Goal: Check status: Check status

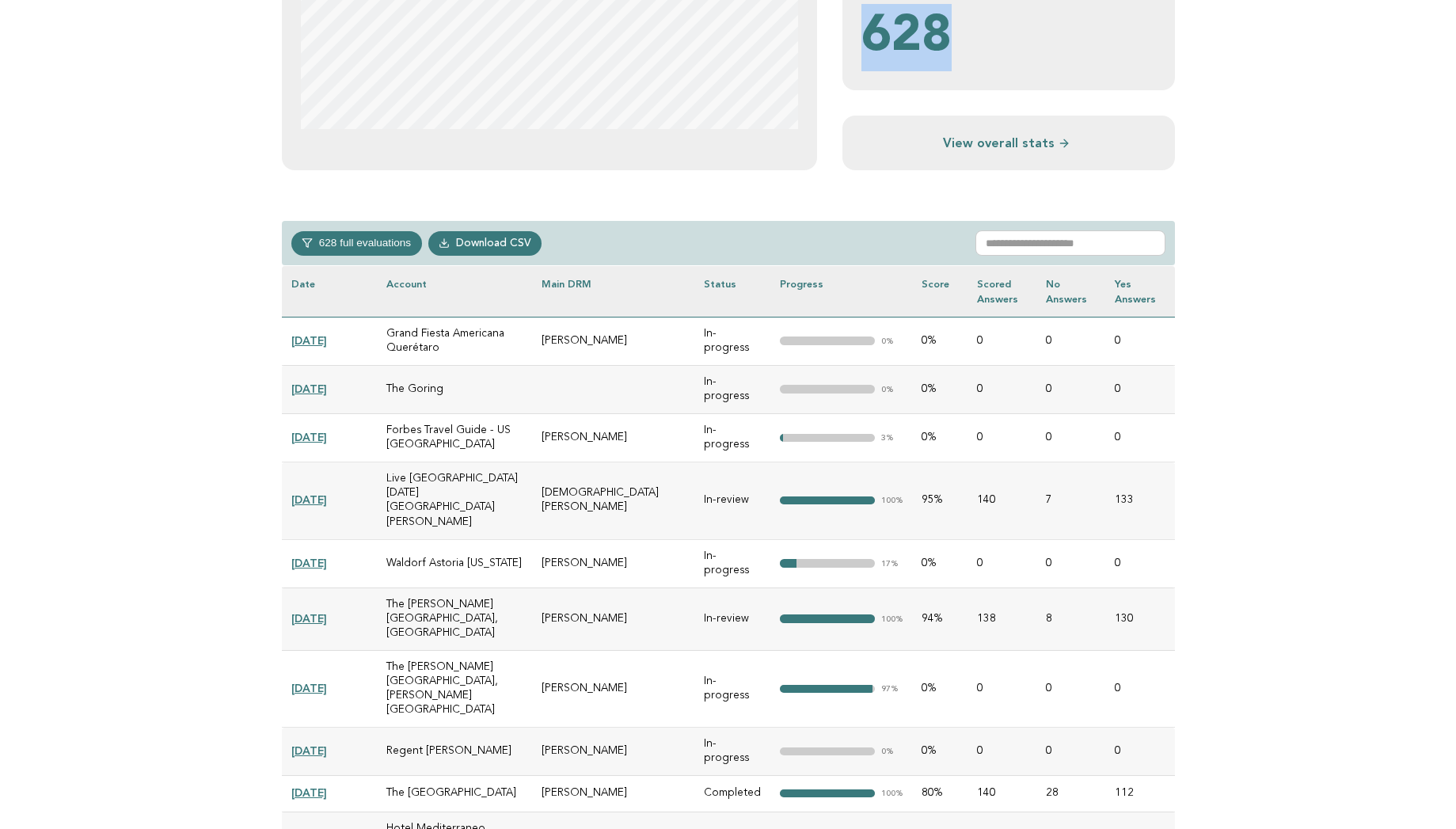
scroll to position [432, 0]
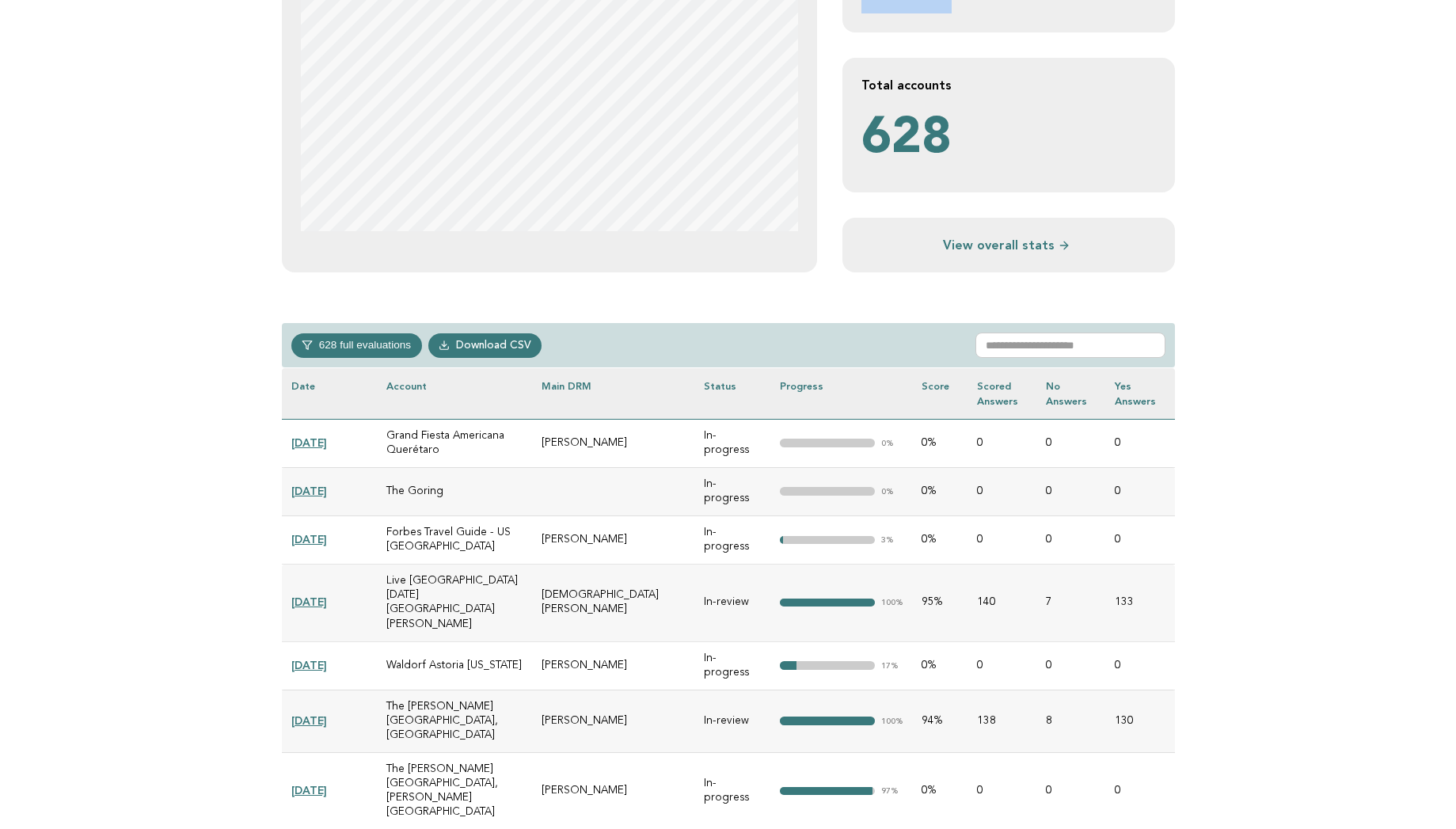
drag, startPoint x: 1467, startPoint y: 22, endPoint x: 1464, endPoint y: 36, distance: 14.3
click at [1008, 338] on input "text" at bounding box center [1070, 346] width 190 height 26
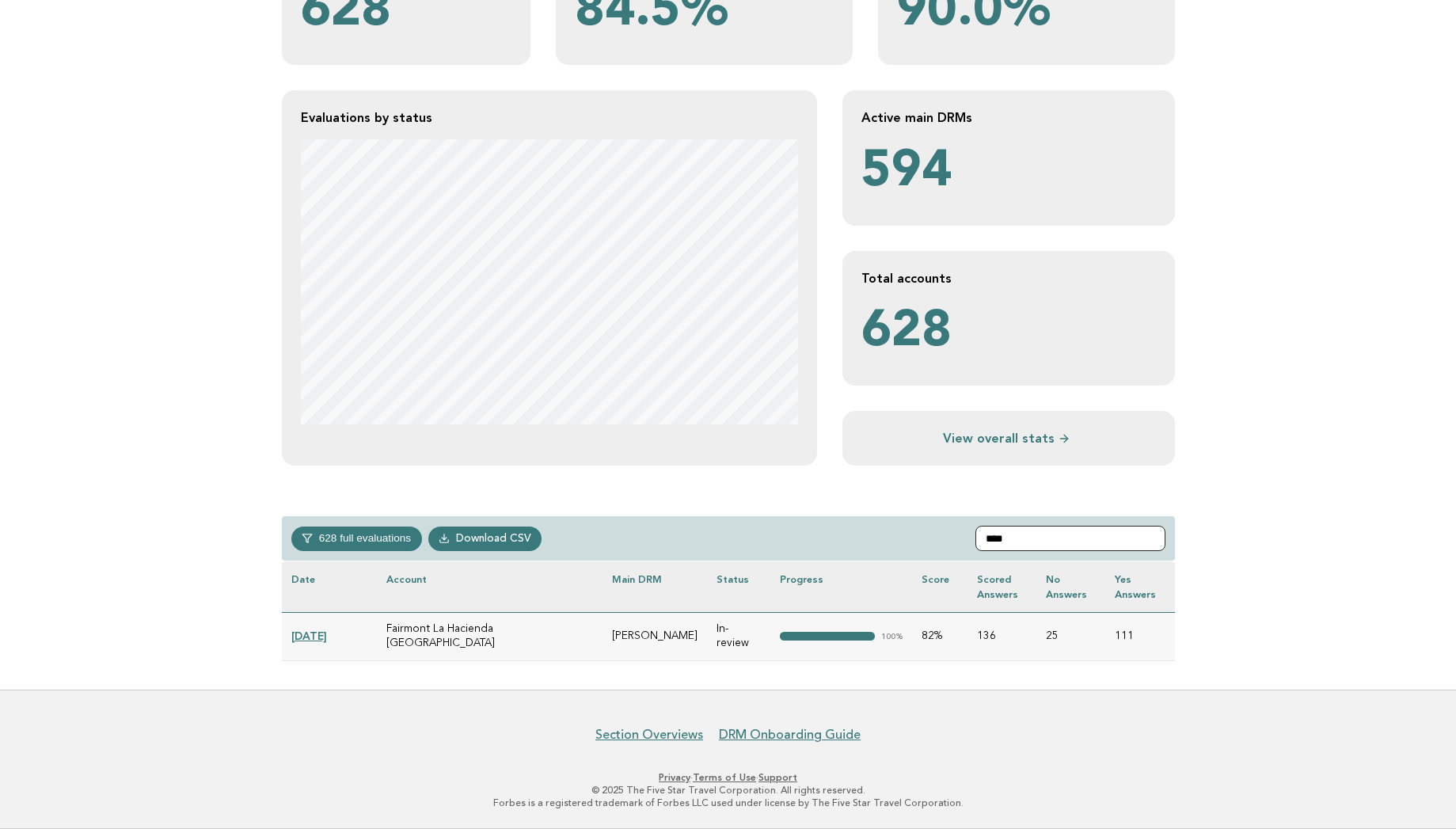
scroll to position [227, 0]
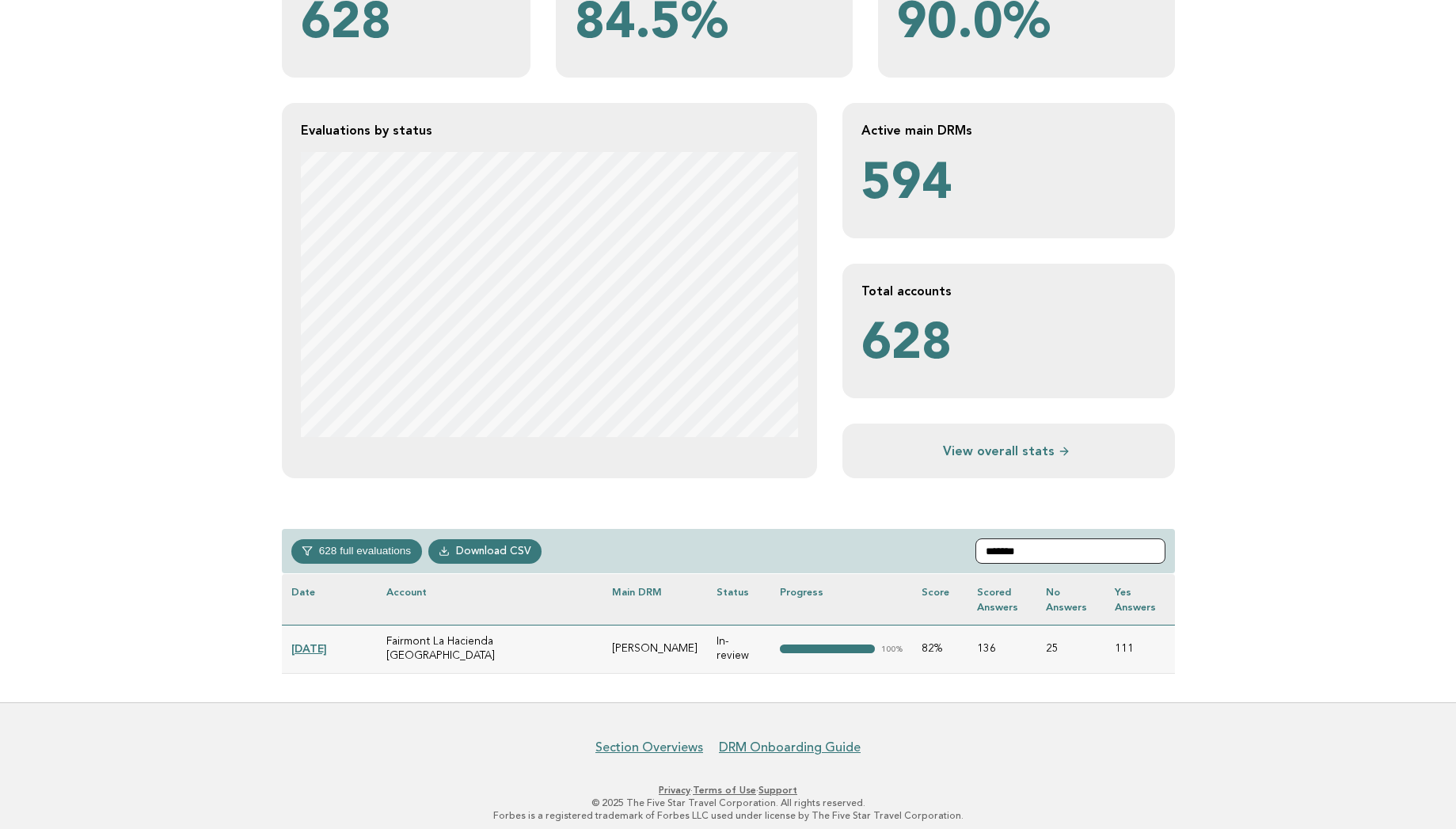
type input "*******"
click at [321, 642] on link "[DATE]" at bounding box center [310, 648] width 36 height 13
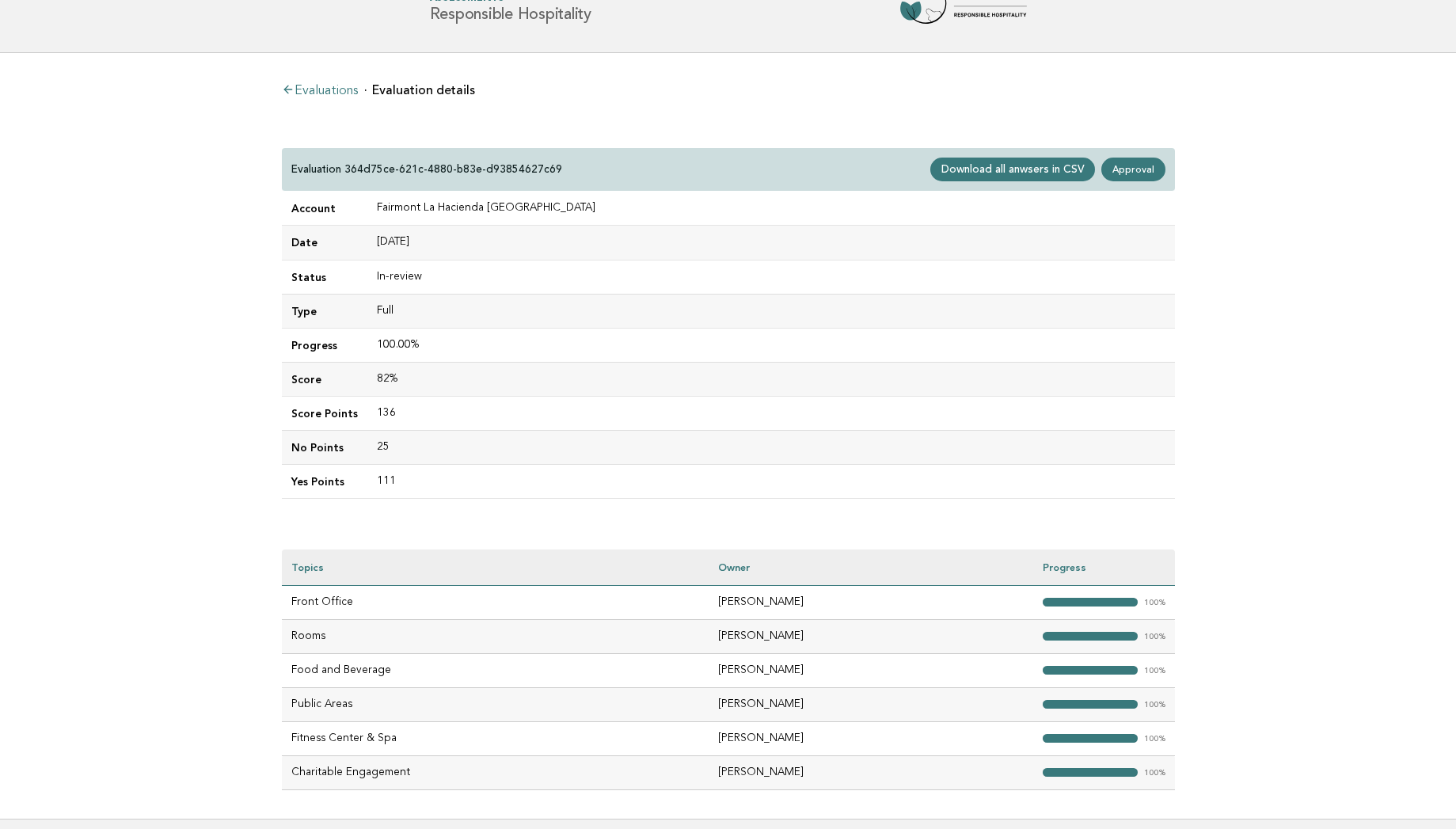
scroll to position [63, 0]
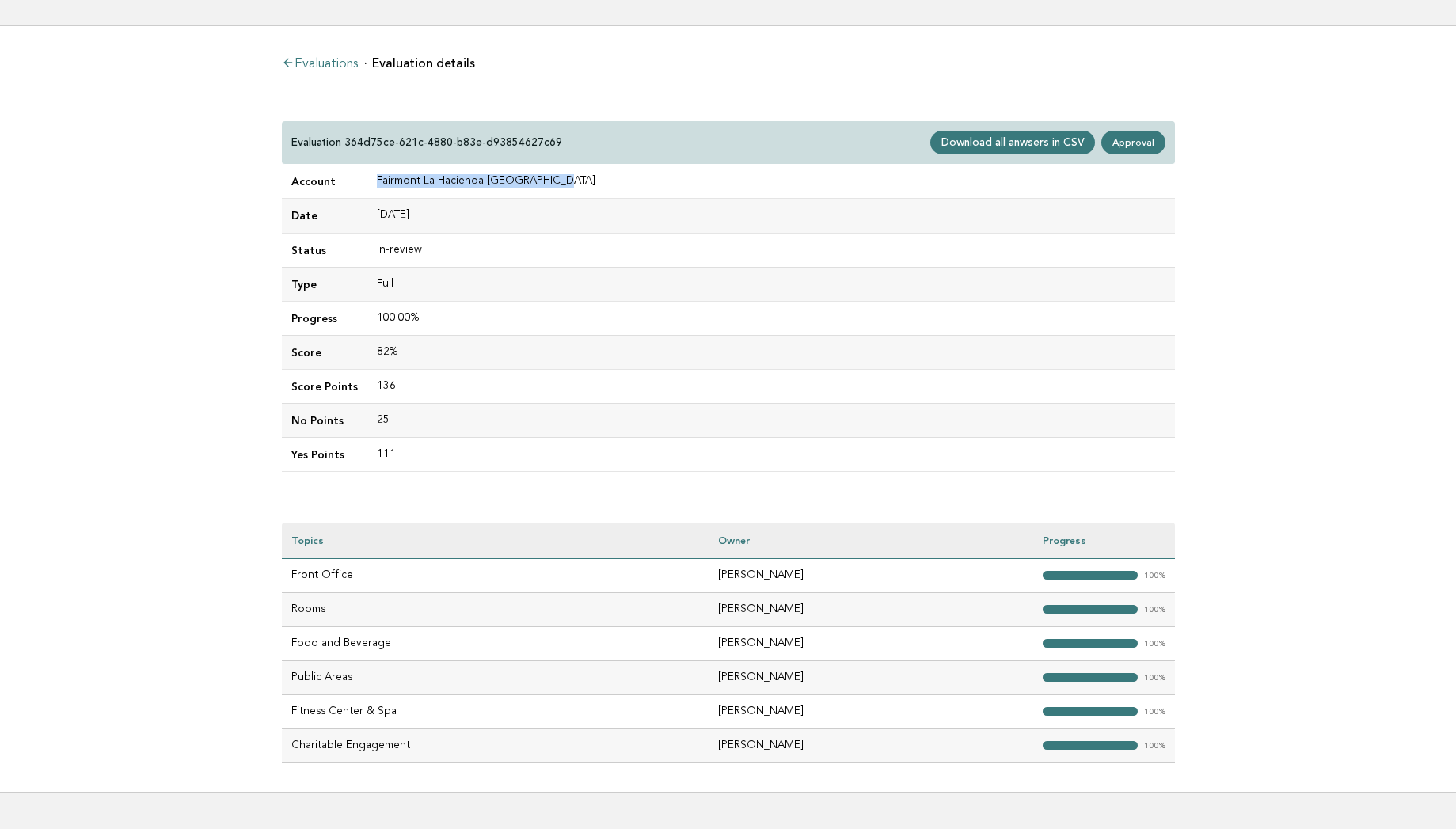
drag, startPoint x: 545, startPoint y: 179, endPoint x: 361, endPoint y: 187, distance: 184.2
click at [361, 187] on tr "Account Fairmont [GEOGRAPHIC_DATA]" at bounding box center [729, 182] width 893 height 34
copy tr "Fairmont La Hacienda [GEOGRAPHIC_DATA]"
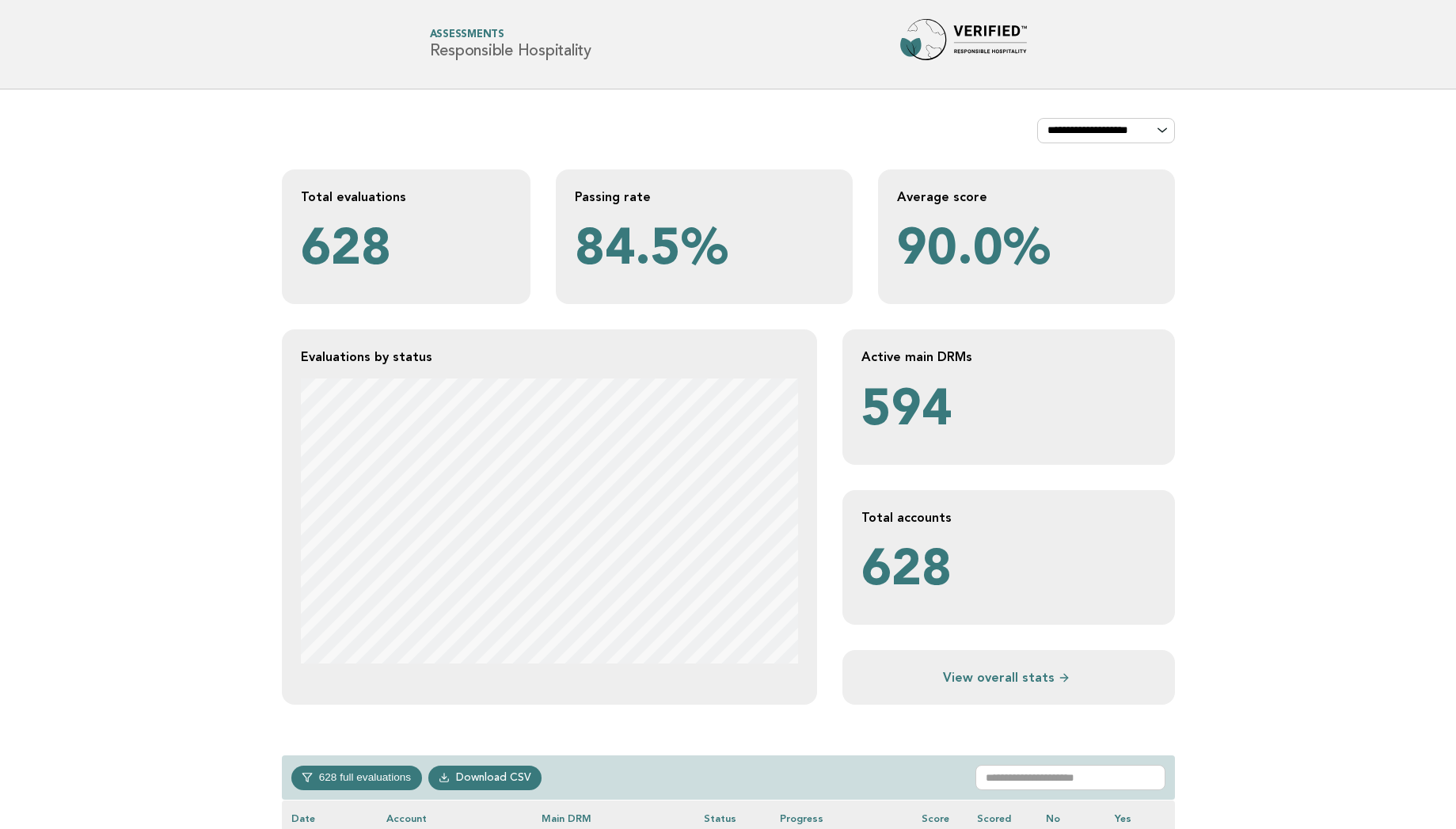
scroll to position [348, 0]
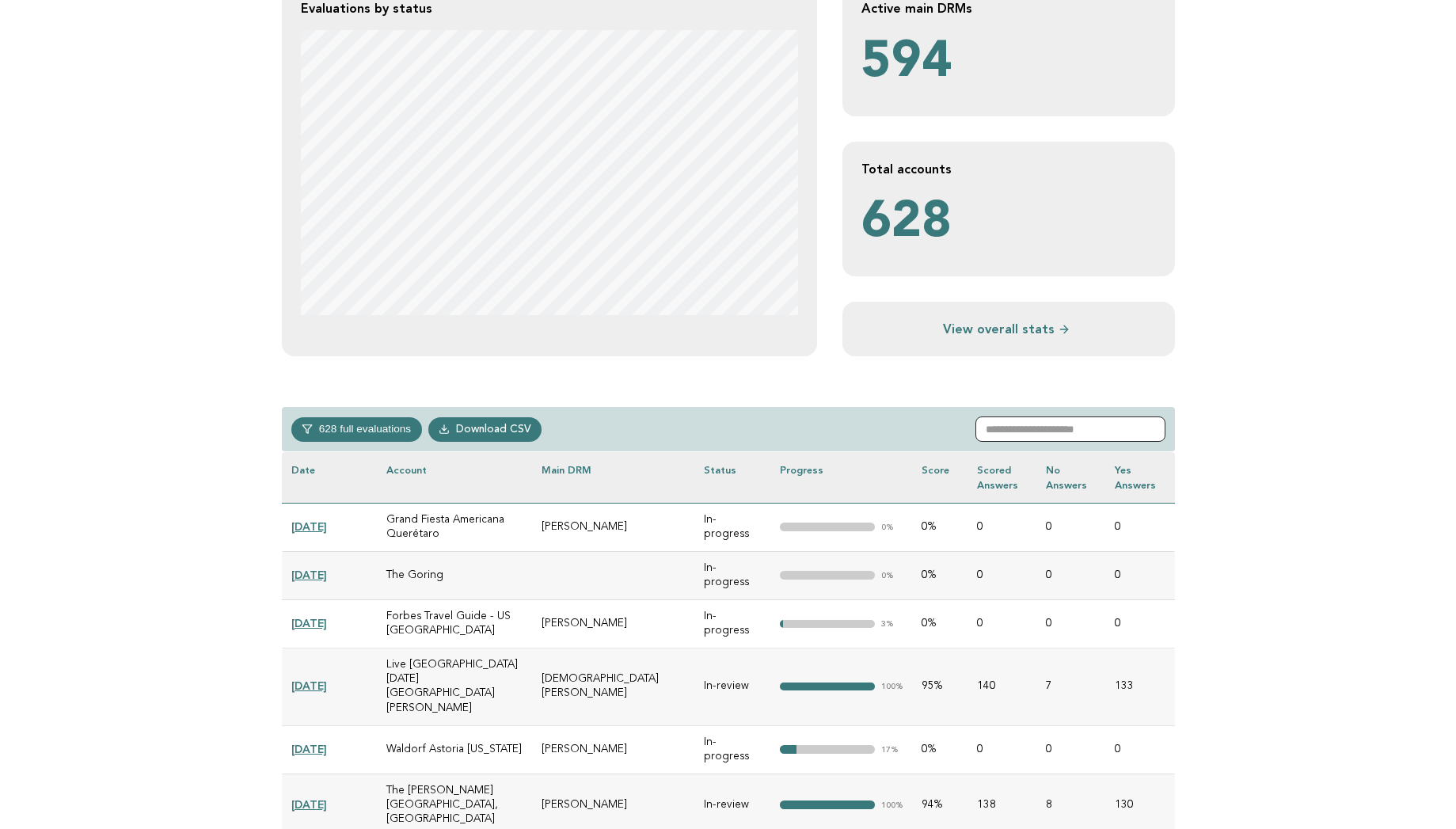
click at [1080, 421] on input "text" at bounding box center [1070, 429] width 190 height 26
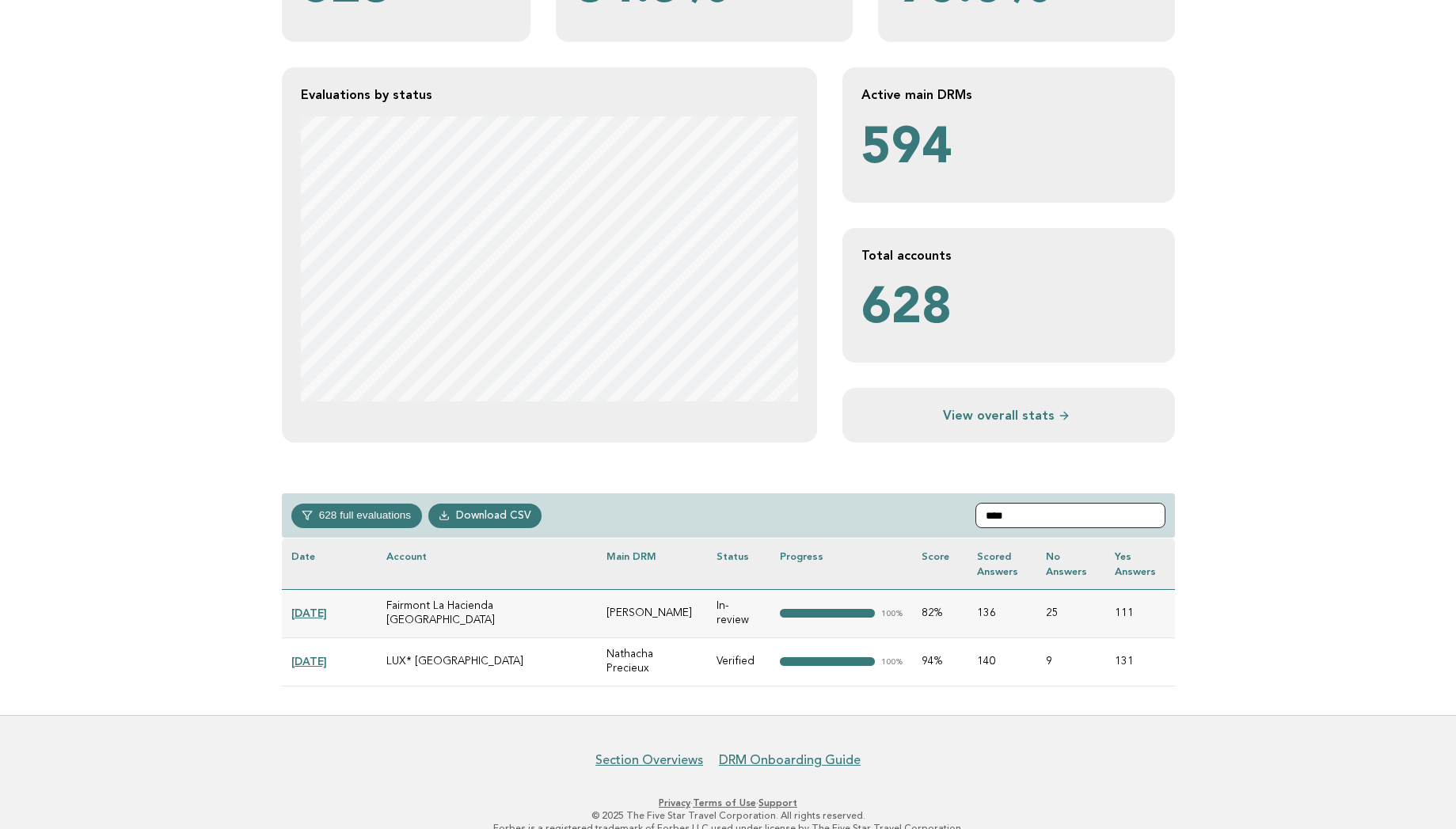
scroll to position [227, 0]
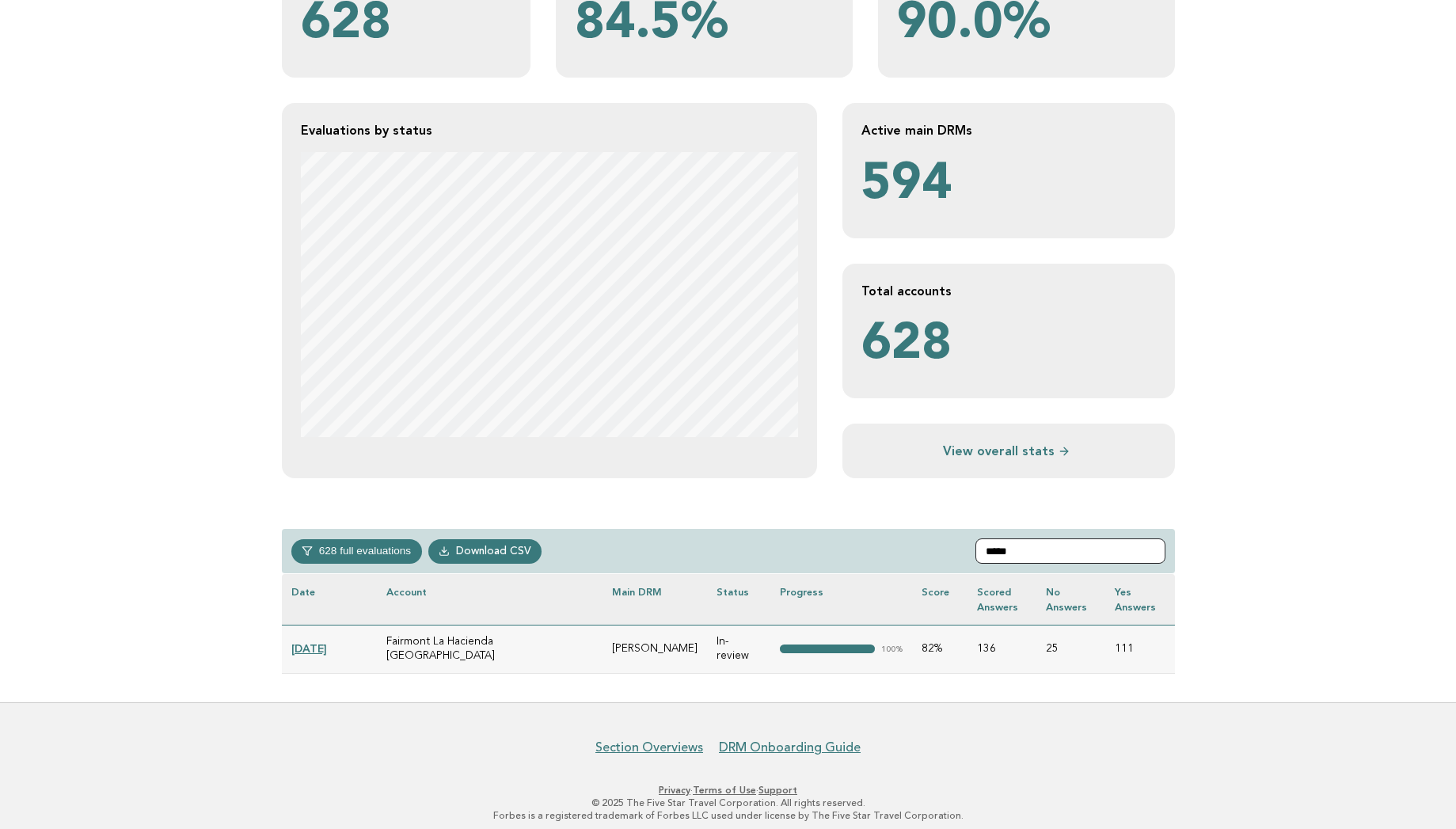
type input "*****"
